Goal: Task Accomplishment & Management: Use online tool/utility

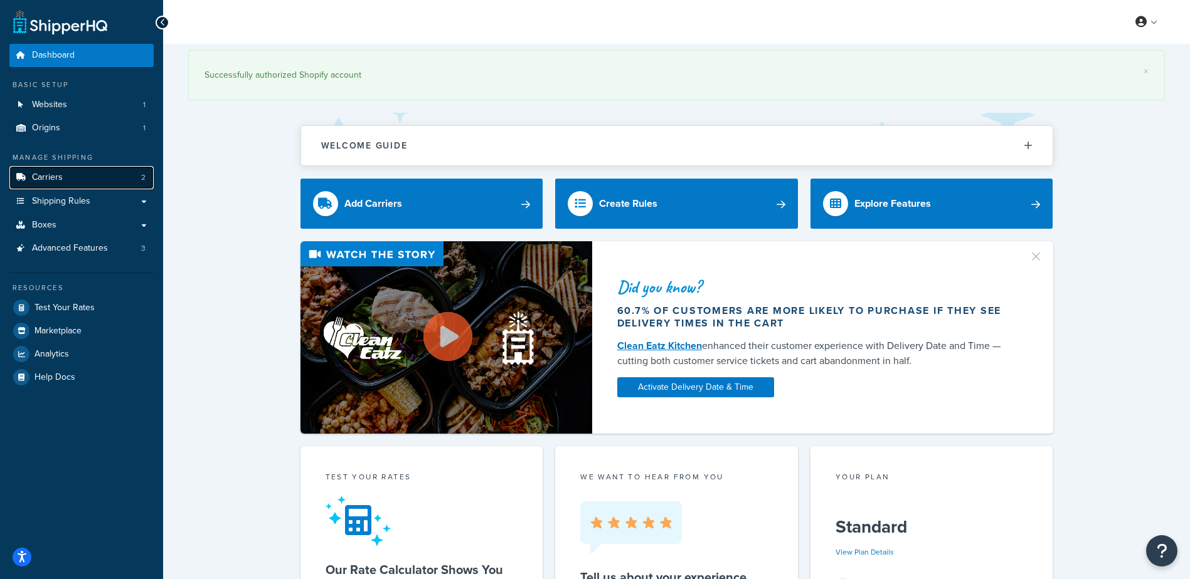
click at [68, 183] on link "Carriers 2" at bounding box center [81, 177] width 144 height 23
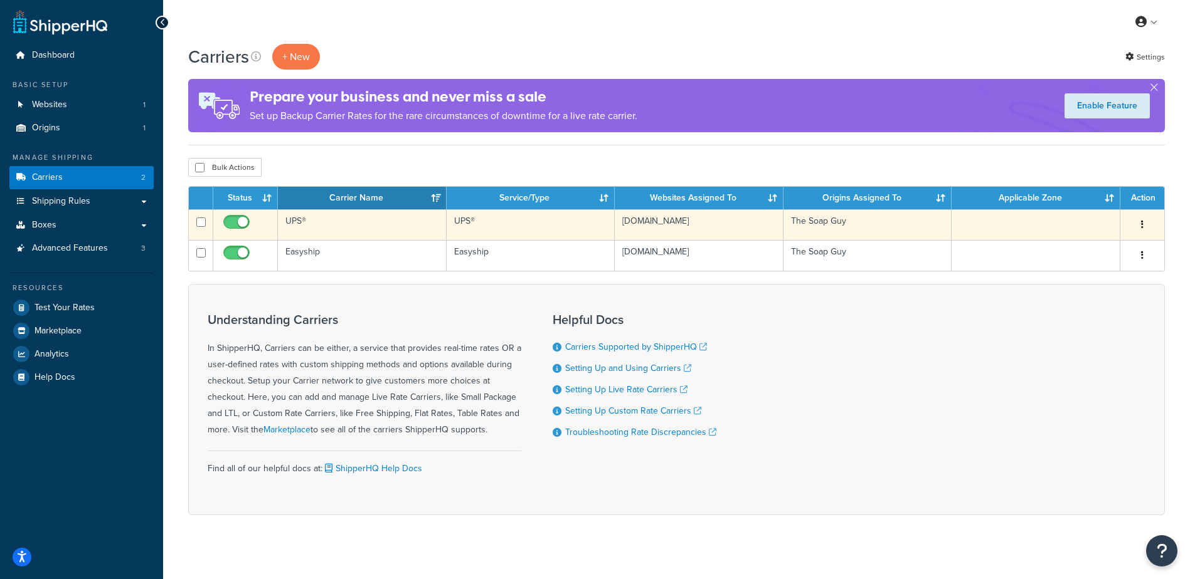
click at [351, 236] on td "UPS®" at bounding box center [362, 224] width 169 height 31
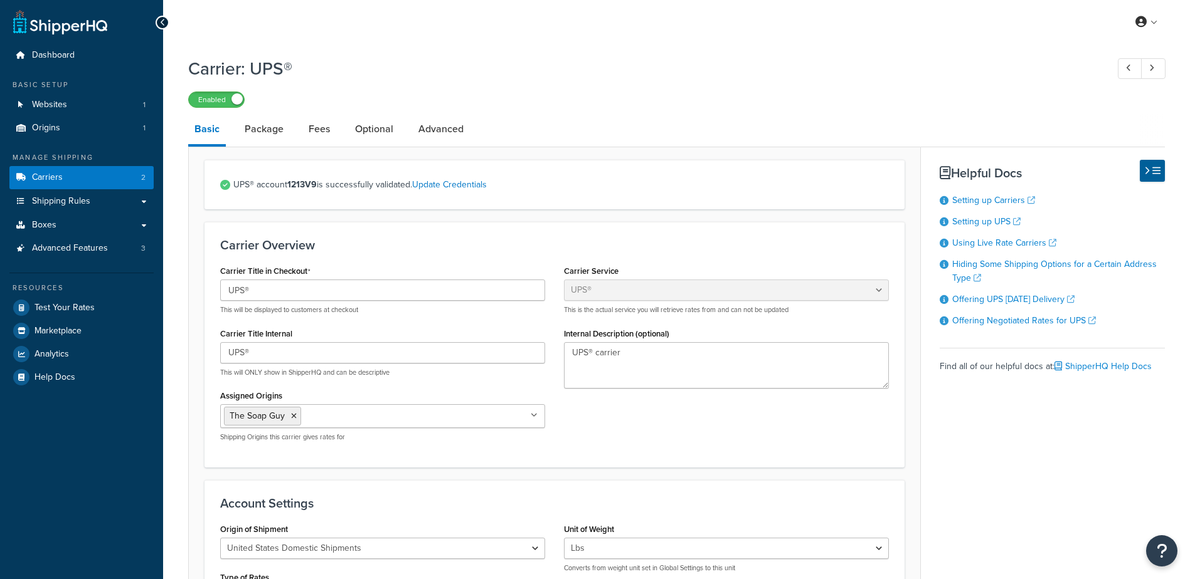
select select "ups"
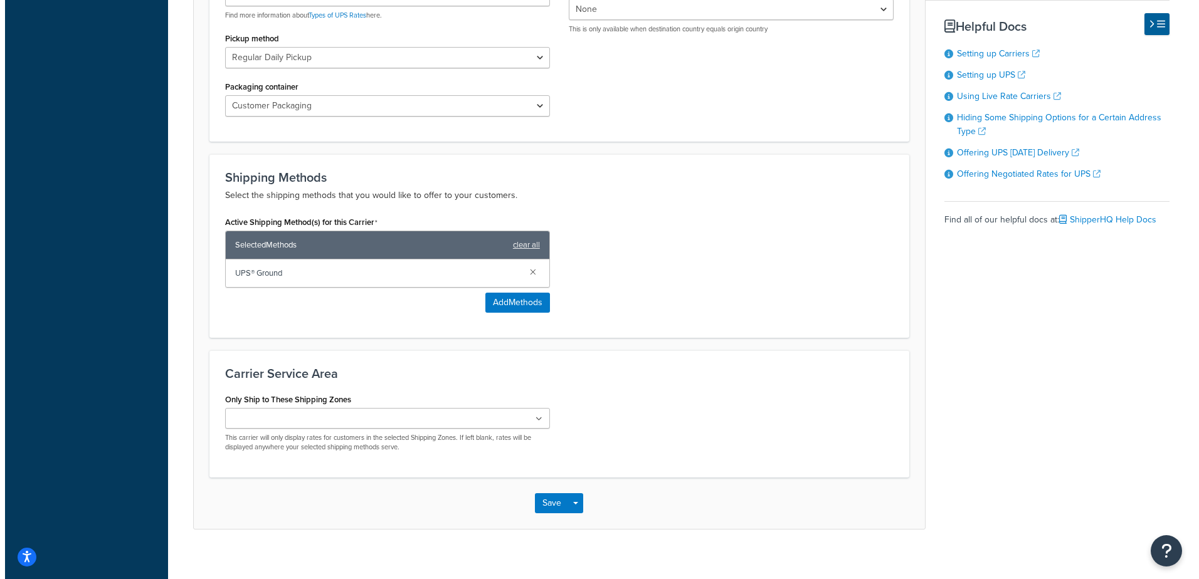
scroll to position [602, 0]
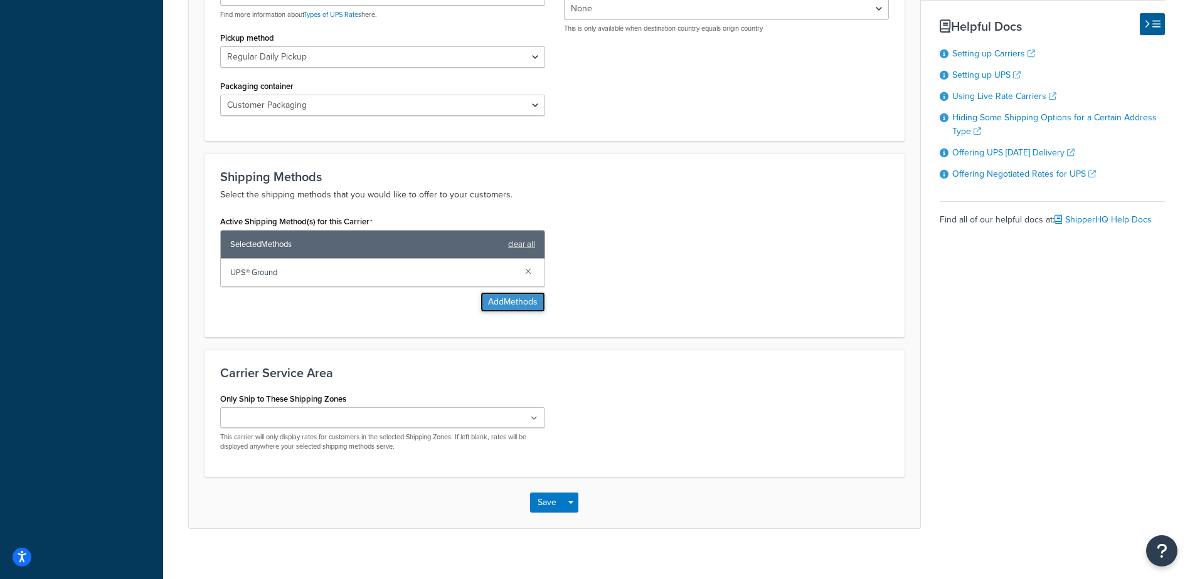
click at [487, 299] on button "Add Methods" at bounding box center [512, 302] width 65 height 20
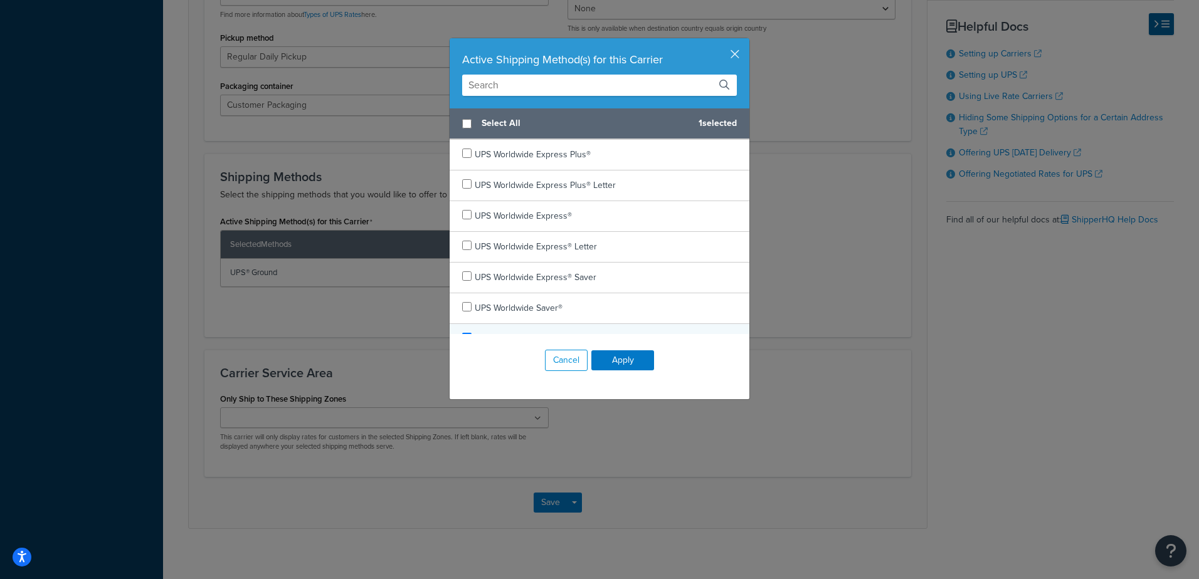
scroll to position [726, 0]
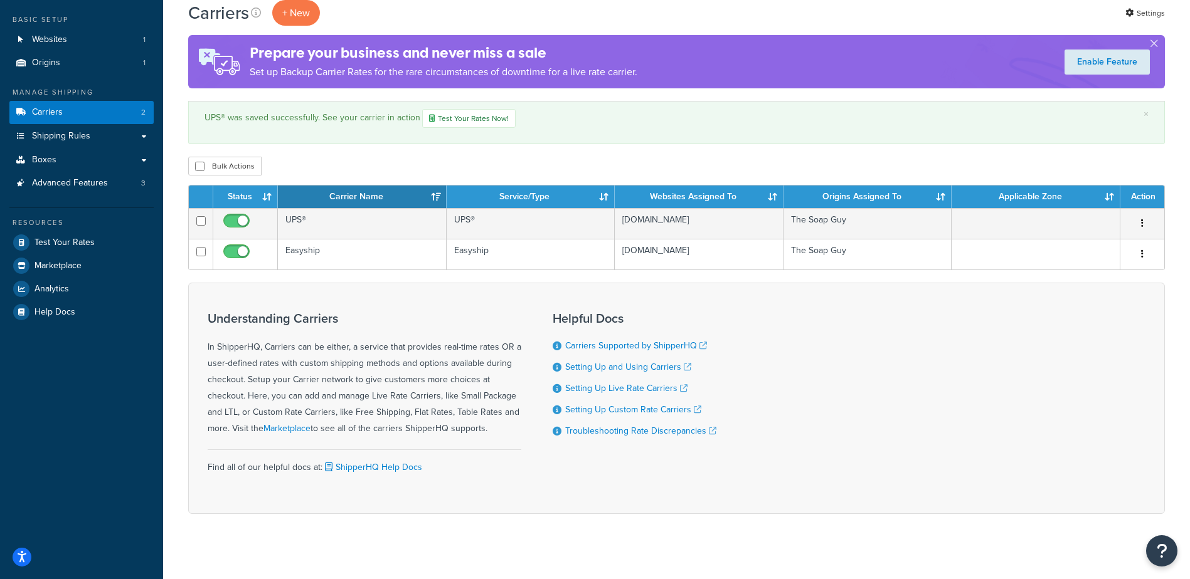
scroll to position [75, 0]
